Goal: Information Seeking & Learning: Compare options

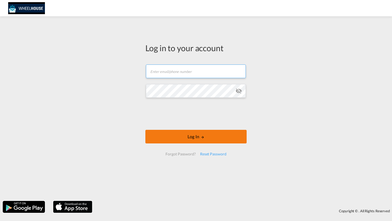
type input "[PERSON_NAME][EMAIL_ADDRESS][DOMAIN_NAME]"
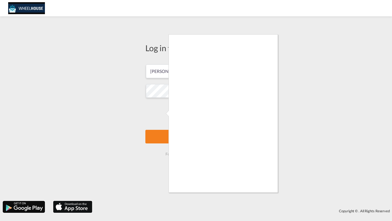
click at [162, 135] on body "Log in to your account [PERSON_NAME][EMAIL_ADDRESS][DOMAIN_NAME] Log In Forgot …" at bounding box center [196, 110] width 392 height 221
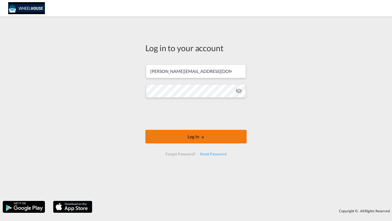
click at [191, 136] on button "Log In" at bounding box center [195, 137] width 101 height 14
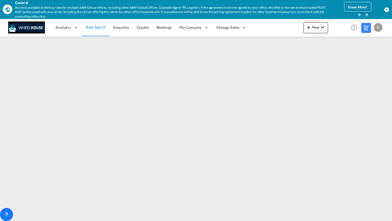
click at [368, 13] on md-icon "icon-arrow-right" at bounding box center [366, 14] width 5 height 5
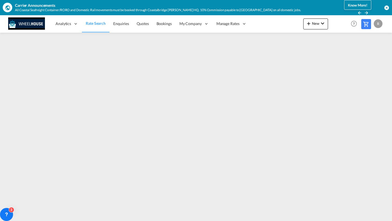
click at [368, 13] on md-icon "icon-arrow-right" at bounding box center [366, 12] width 5 height 5
click at [99, 27] on link "Rate Search" at bounding box center [95, 24] width 27 height 18
click at [121, 29] on link "Enquiries" at bounding box center [120, 24] width 23 height 18
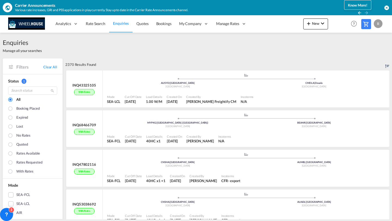
click at [386, 7] on md-icon "icon-close-circle" at bounding box center [386, 7] width 5 height 5
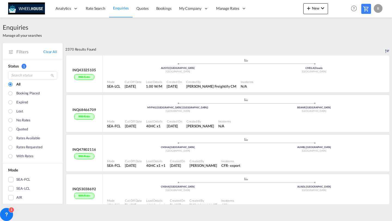
click at [376, 8] on div "R" at bounding box center [378, 8] width 9 height 9
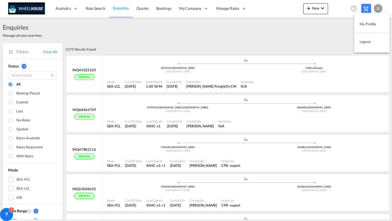
click at [366, 43] on button "Logout" at bounding box center [371, 41] width 35 height 11
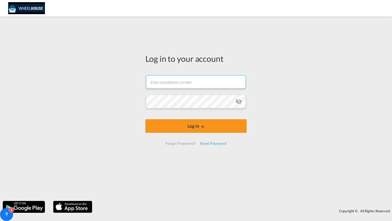
type input "[PERSON_NAME][EMAIL_ADDRESS][DOMAIN_NAME]"
